Goal: Check status

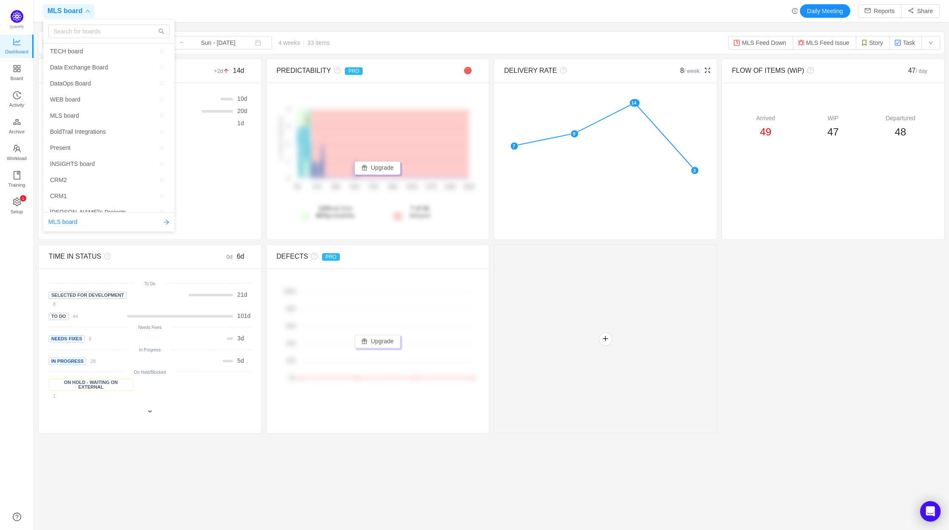
scroll to position [518, 896]
click at [622, 377] on div at bounding box center [605, 338] width 224 height 189
click at [70, 9] on span "MLS board" at bounding box center [64, 11] width 35 height 14
click at [87, 32] on input "text" at bounding box center [108, 32] width 121 height 14
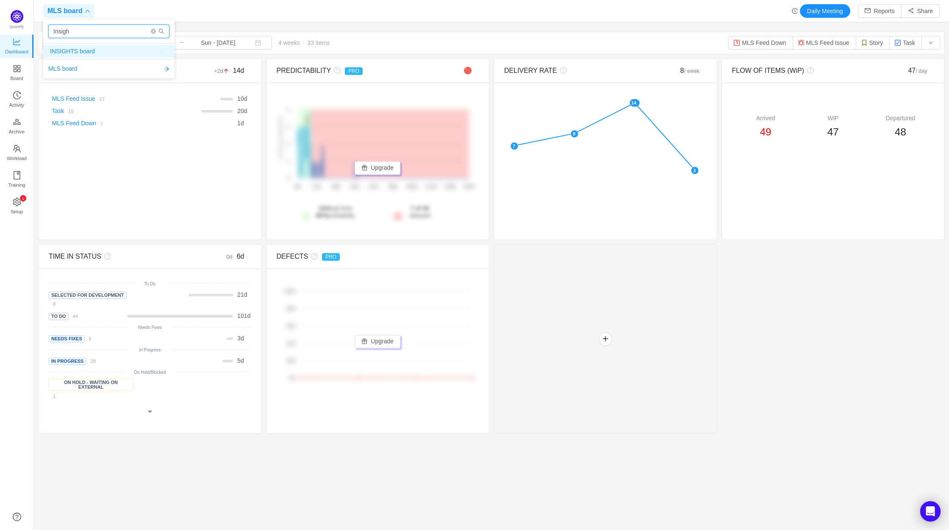
type input "Insigh"
click at [90, 50] on span "INSIGHTS board" at bounding box center [72, 51] width 45 height 13
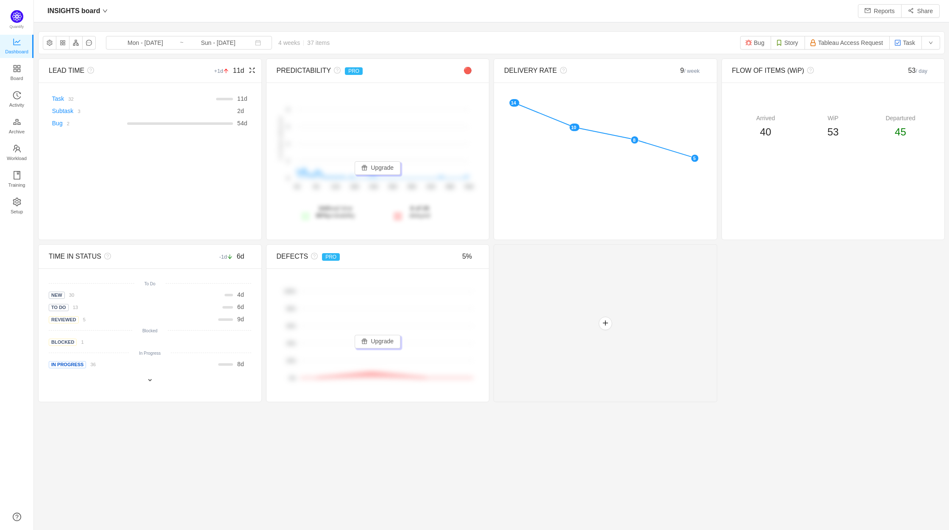
scroll to position [518, 896]
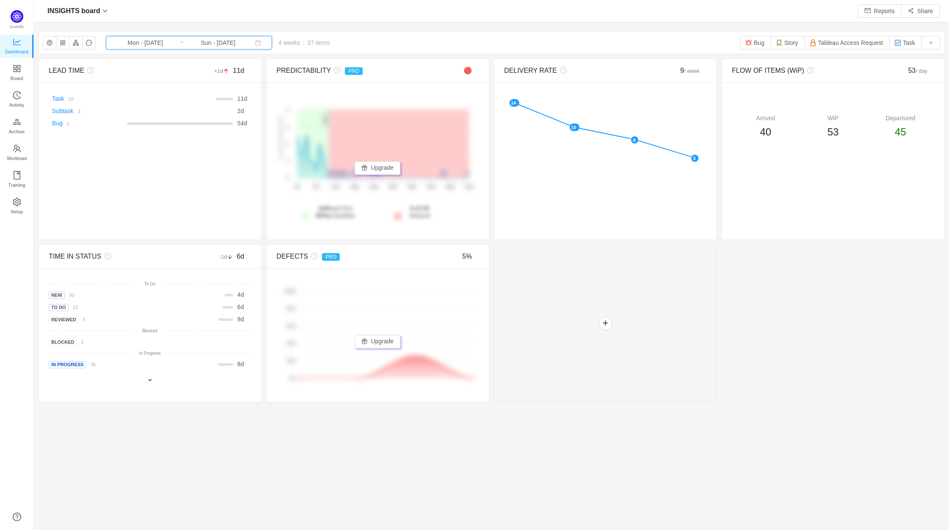
click at [146, 47] on span "Mon - Aug 11, 2025 ~ Sun - Sep 07, 2025" at bounding box center [189, 43] width 166 height 14
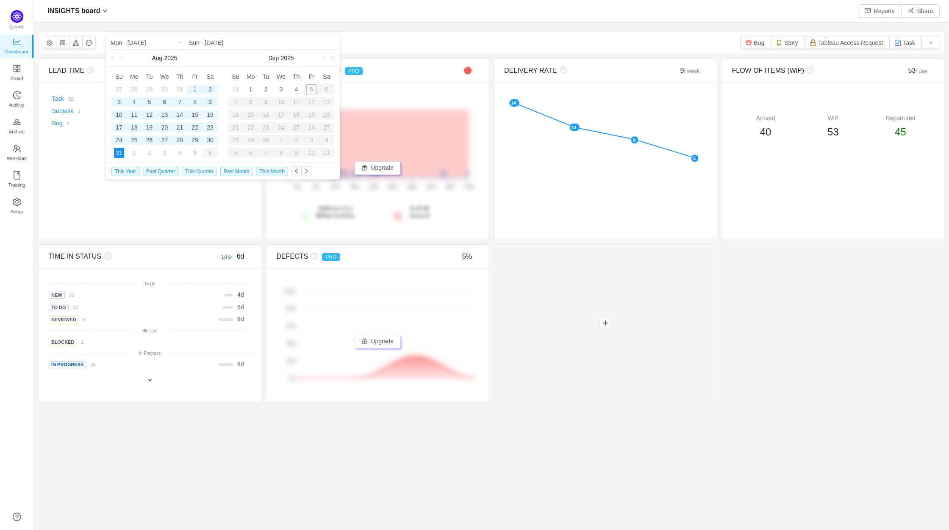
click at [196, 168] on span "This Quarter" at bounding box center [199, 171] width 35 height 9
type input "Tue - Jul 01, 2025"
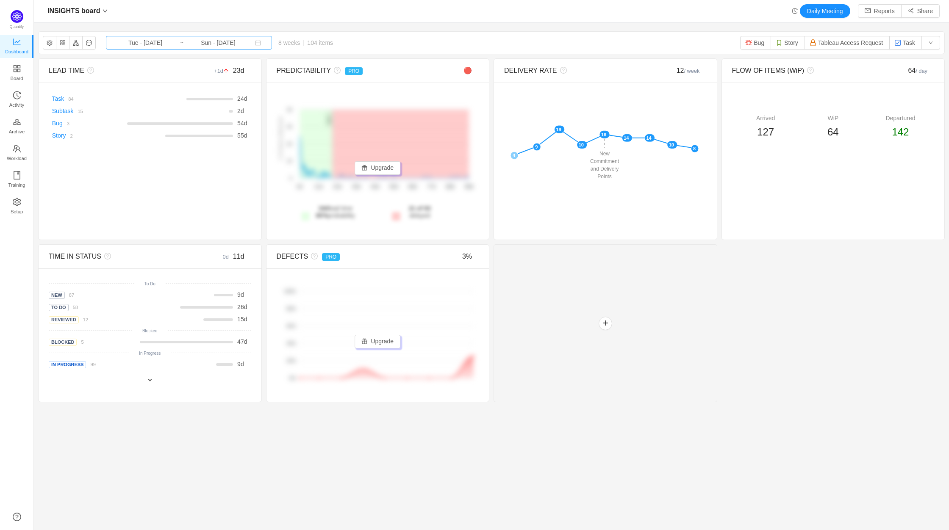
click at [205, 43] on input "Sun - Aug 31, 2025" at bounding box center [218, 42] width 69 height 9
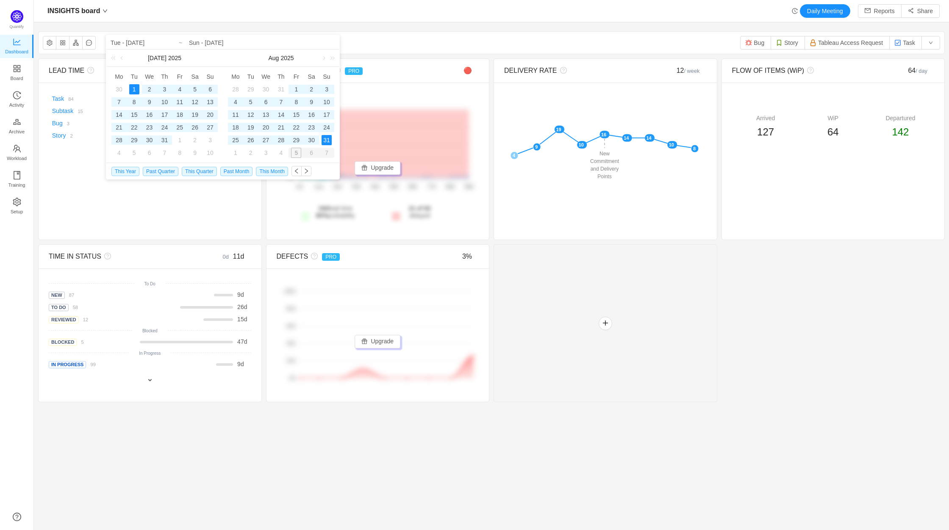
click at [136, 88] on div "1" at bounding box center [134, 89] width 10 height 10
click at [280, 155] on div "4" at bounding box center [281, 153] width 10 height 10
type input "Thu - Sep 04, 2025"
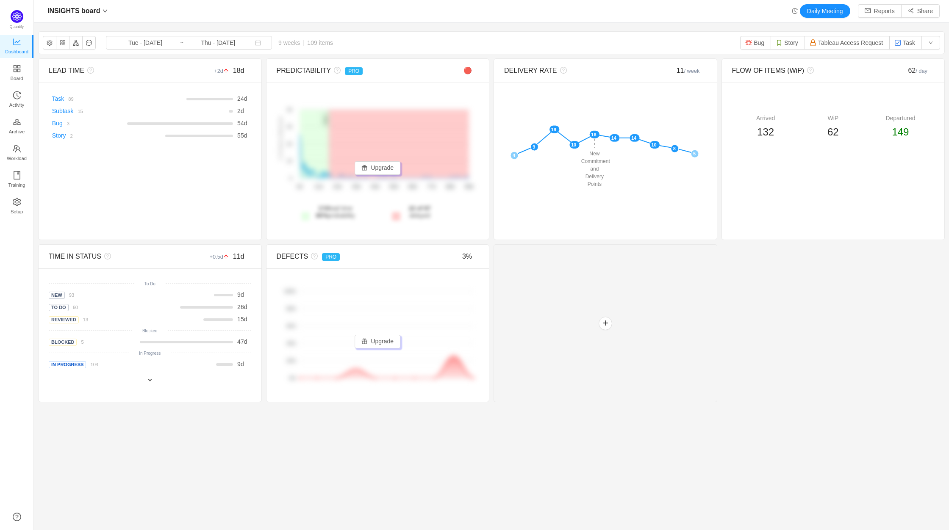
click at [545, 490] on div "INSIGHTS board Daily Meeting Reports Share INSIGHTS board Tue - Jul 01, 2025 ~ …" at bounding box center [491, 265] width 915 height 530
click at [632, 362] on div at bounding box center [605, 323] width 224 height 158
click at [194, 46] on input "Thu - Sep 04, 2025" at bounding box center [218, 42] width 69 height 9
